Goal: Task Accomplishment & Management: Manage account settings

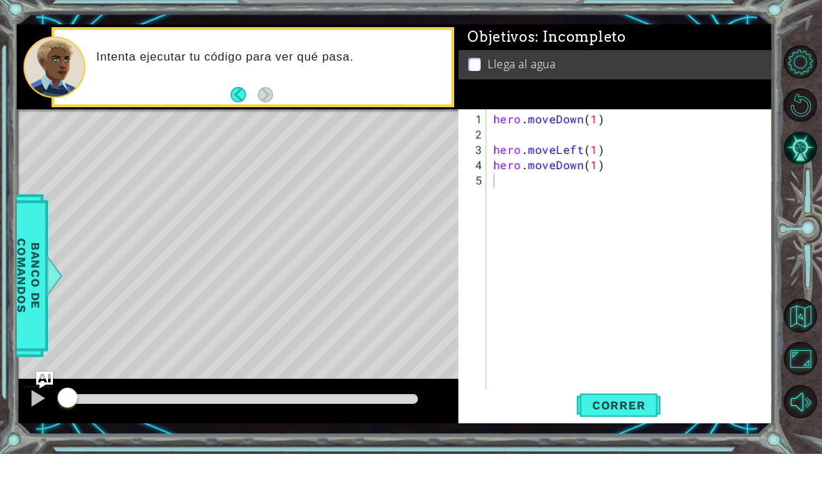
click at [785, 401] on button "Maximizar Navegador" at bounding box center [800, 383] width 33 height 33
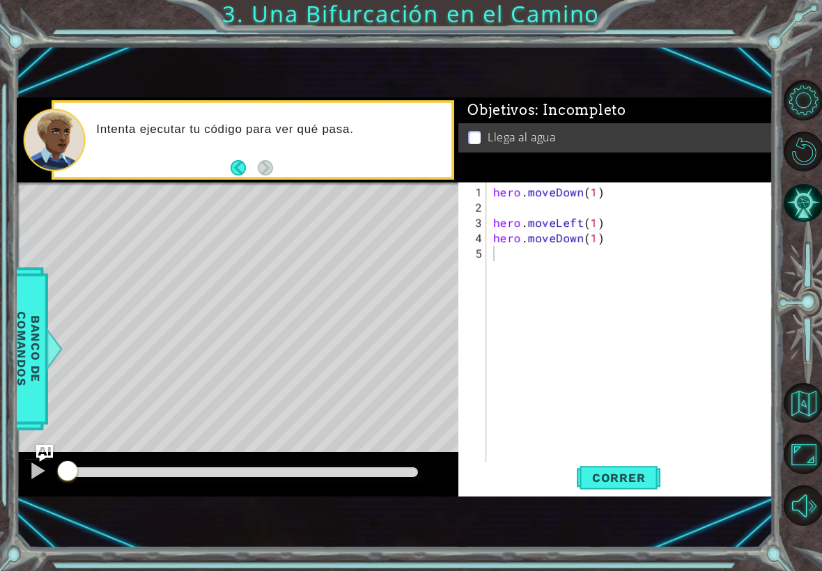
click at [804, 456] on button "Maximizar Navegador" at bounding box center [804, 455] width 40 height 40
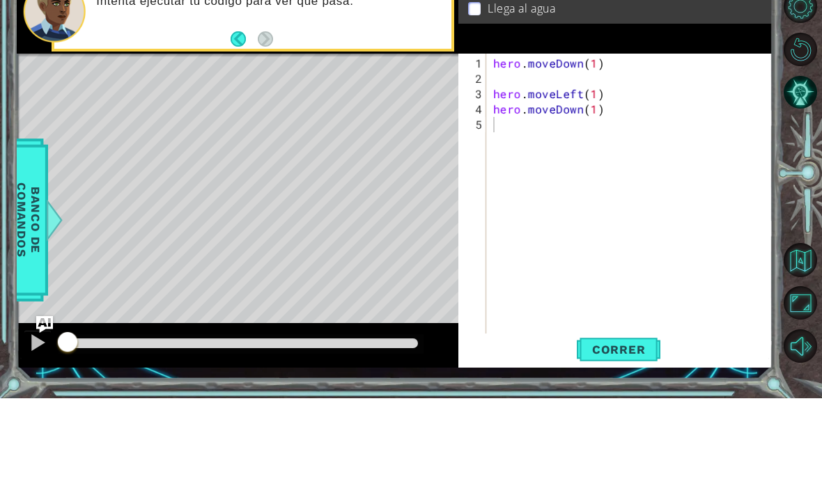
click at [797, 367] on button "Maximizar Navegador" at bounding box center [800, 383] width 33 height 33
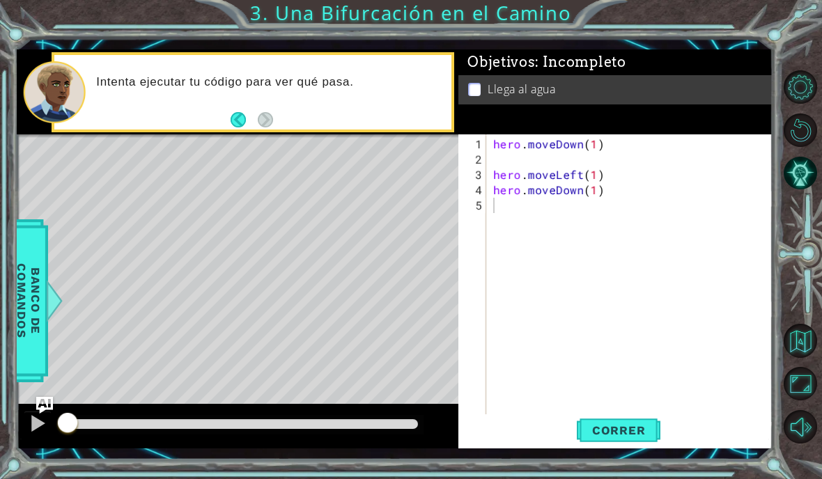
click at [805, 100] on button "Opciones del Nivel" at bounding box center [800, 86] width 33 height 33
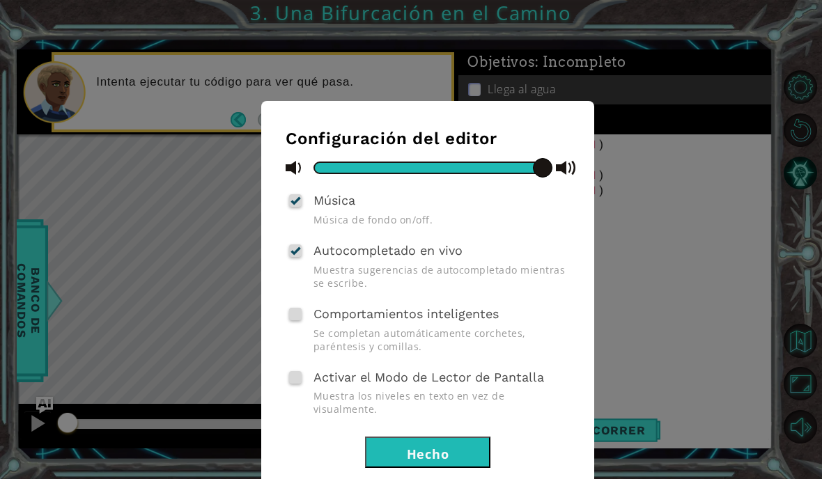
click at [761, 185] on div "Configuración del editor Música Música de fondo on/off. Autocompletado en vivo …" at bounding box center [411, 239] width 822 height 479
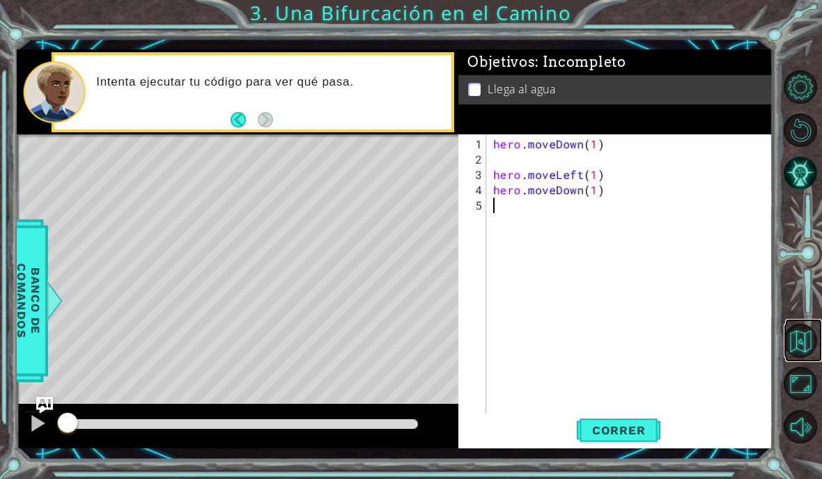
click at [803, 357] on button "Volver al Mapa" at bounding box center [800, 340] width 33 height 33
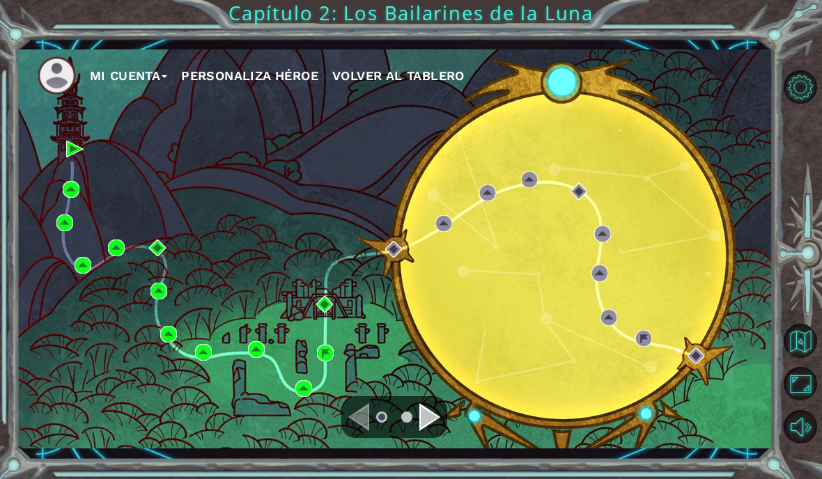
click at [408, 79] on span "Volver al Tablero" at bounding box center [398, 75] width 132 height 15
